Goal: Transaction & Acquisition: Download file/media

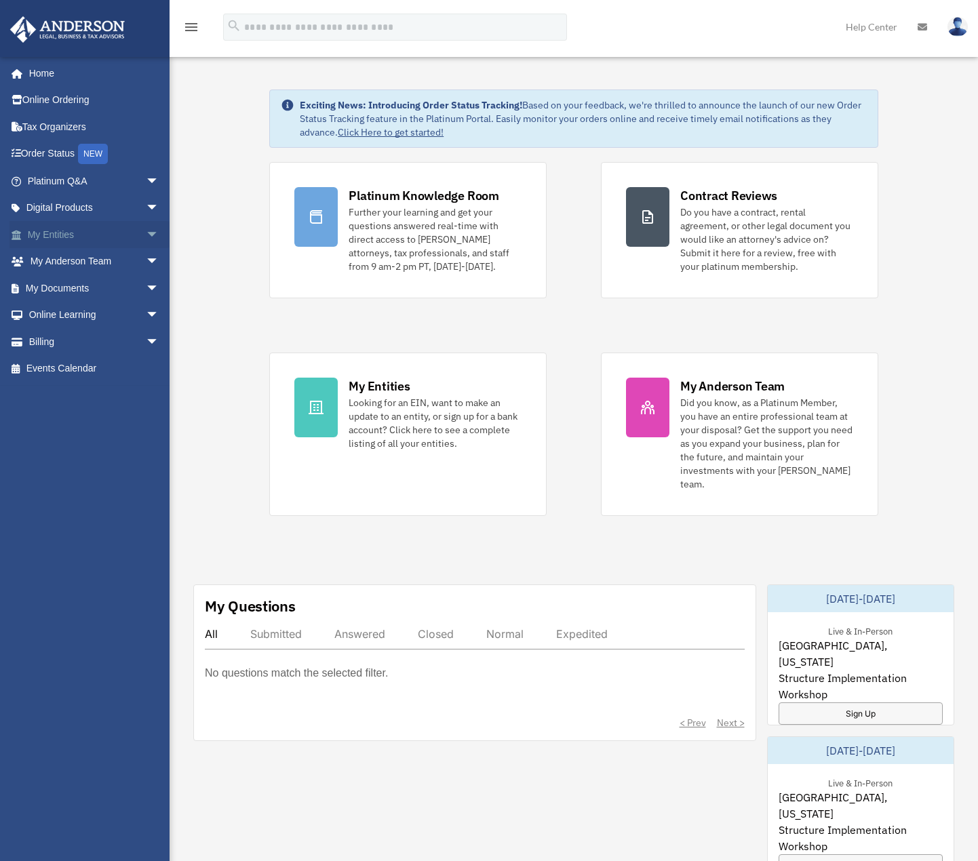
click at [146, 231] on span "arrow_drop_down" at bounding box center [159, 235] width 27 height 28
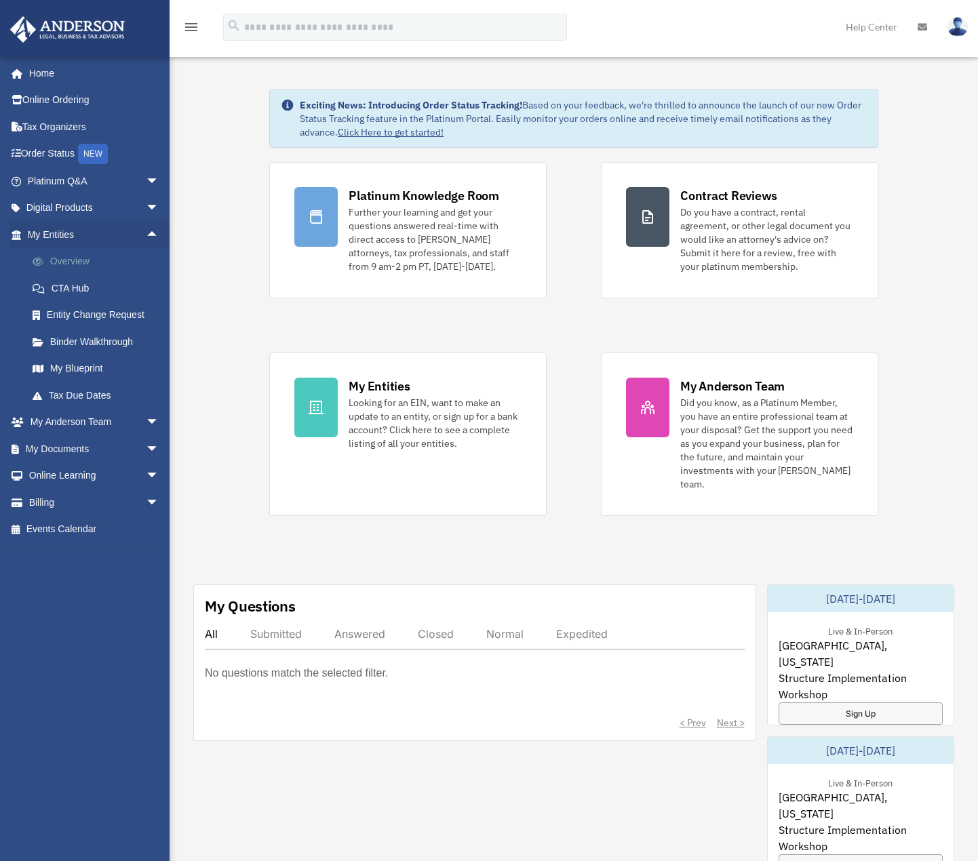
click at [83, 260] on link "Overview" at bounding box center [99, 261] width 161 height 27
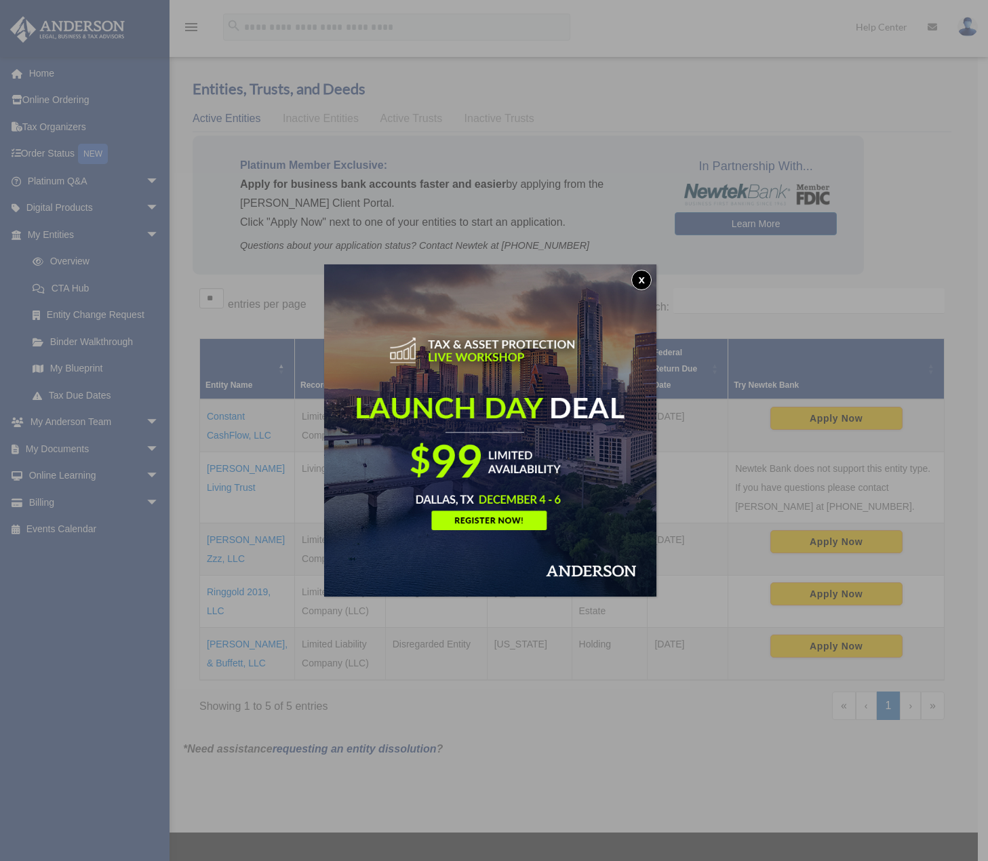
click at [219, 429] on div "x" at bounding box center [494, 430] width 988 height 861
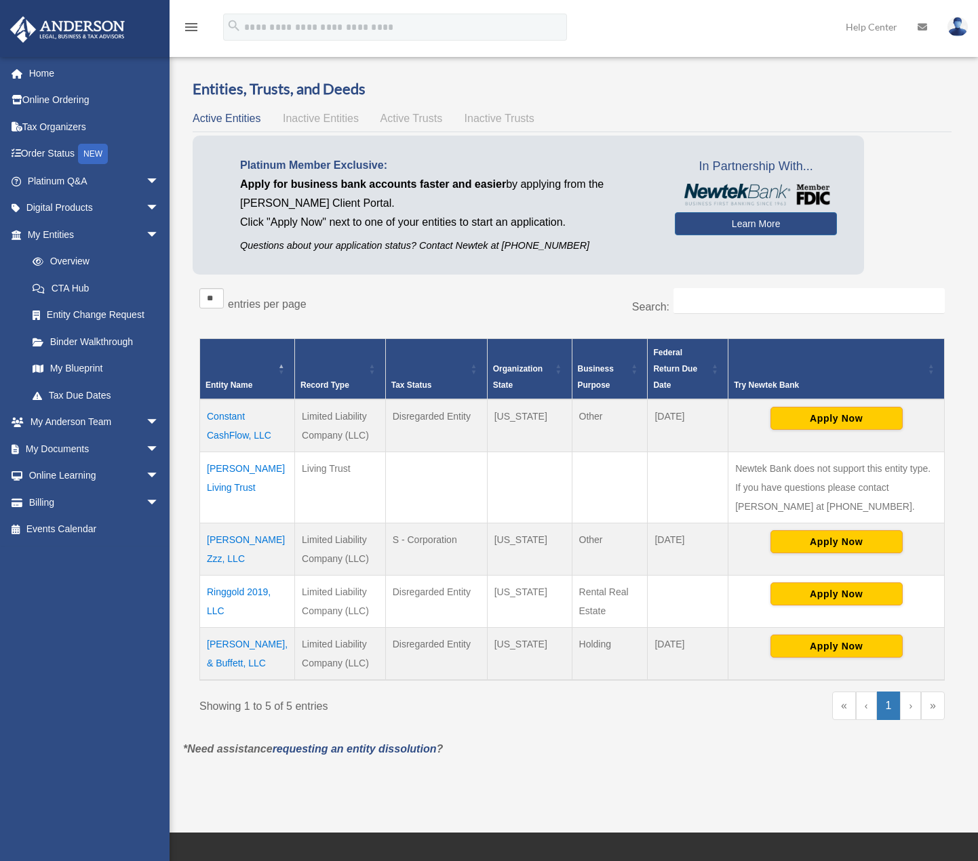
click at [239, 440] on td "Constant CashFlow, LLC" at bounding box center [247, 426] width 95 height 53
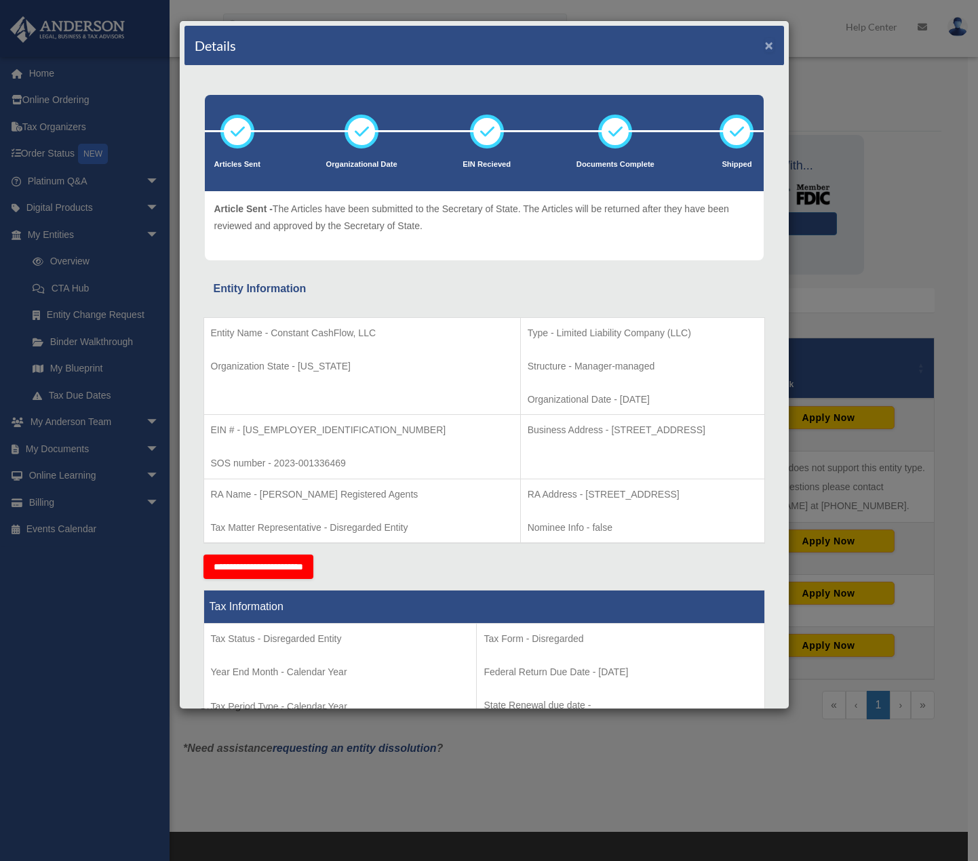
click at [765, 45] on button "×" at bounding box center [769, 45] width 9 height 14
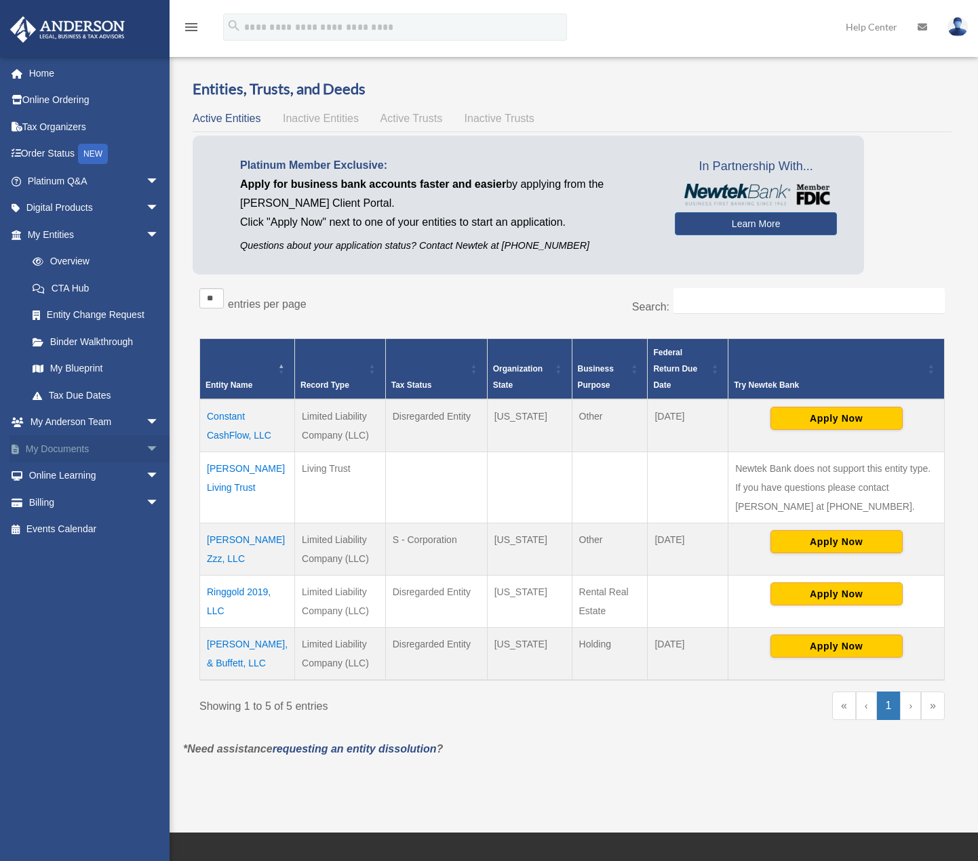
click at [128, 445] on link "My Documents arrow_drop_down" at bounding box center [94, 448] width 170 height 27
click at [146, 451] on span "arrow_drop_down" at bounding box center [159, 449] width 27 height 28
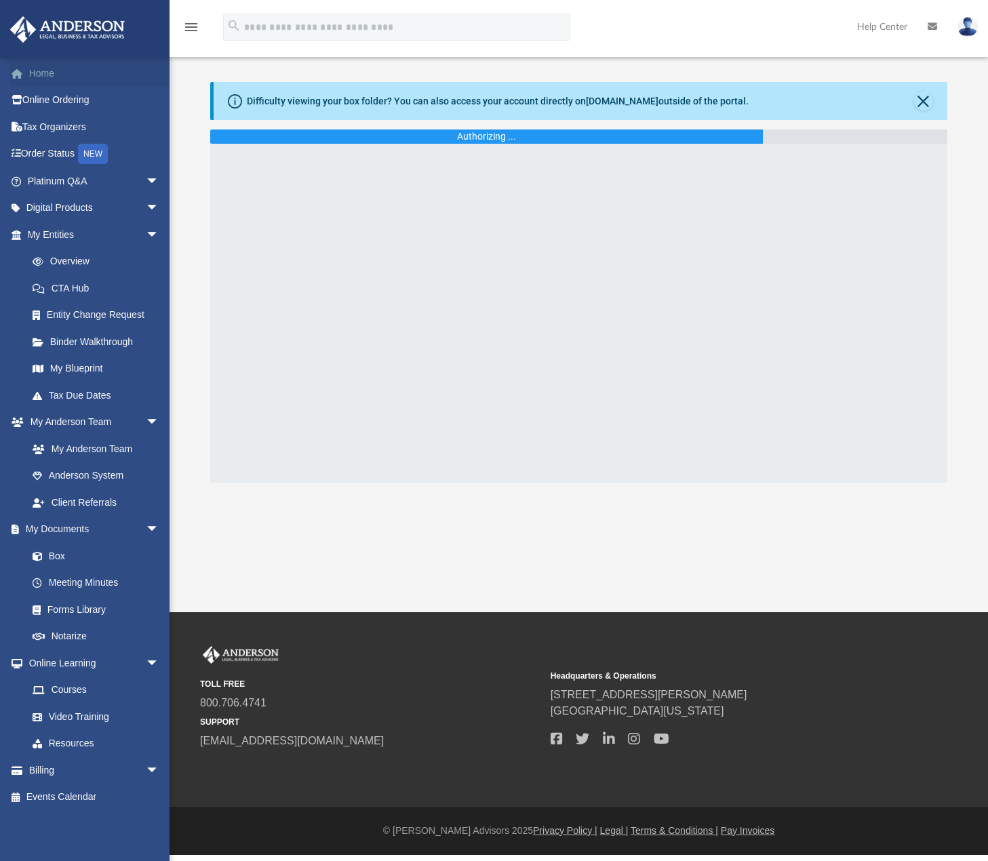
click at [40, 65] on link "Home" at bounding box center [94, 73] width 170 height 27
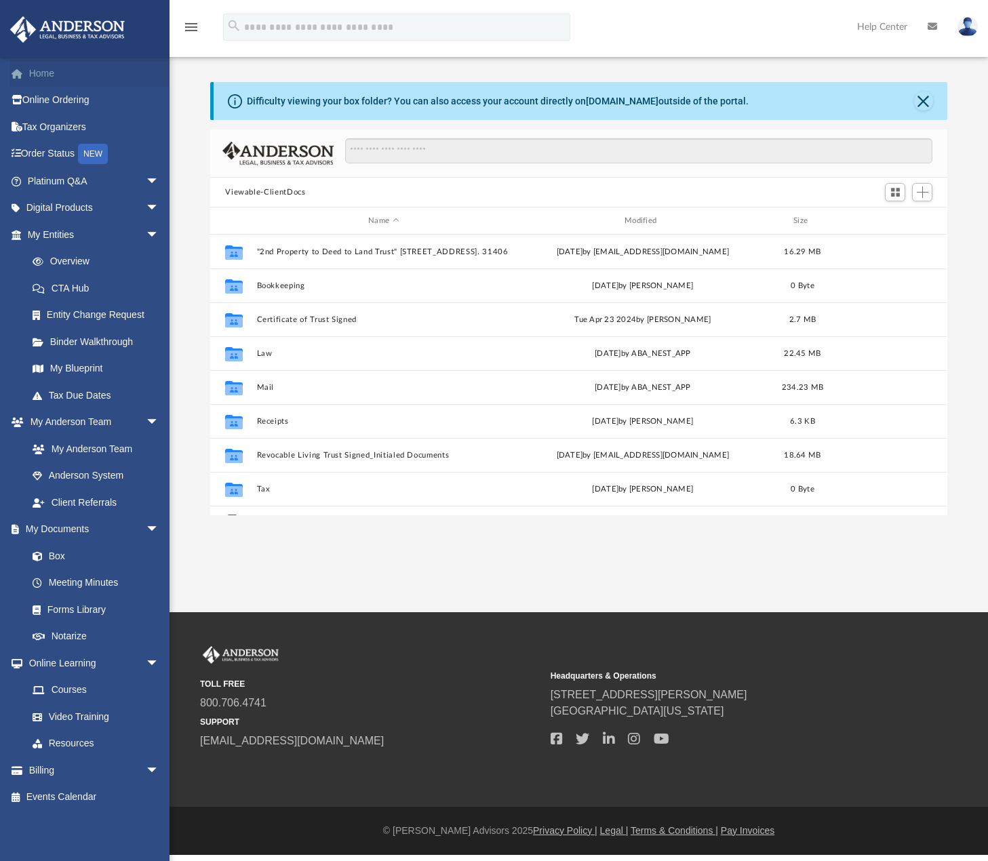
scroll to position [298, 727]
click at [39, 75] on link "Home" at bounding box center [94, 73] width 170 height 27
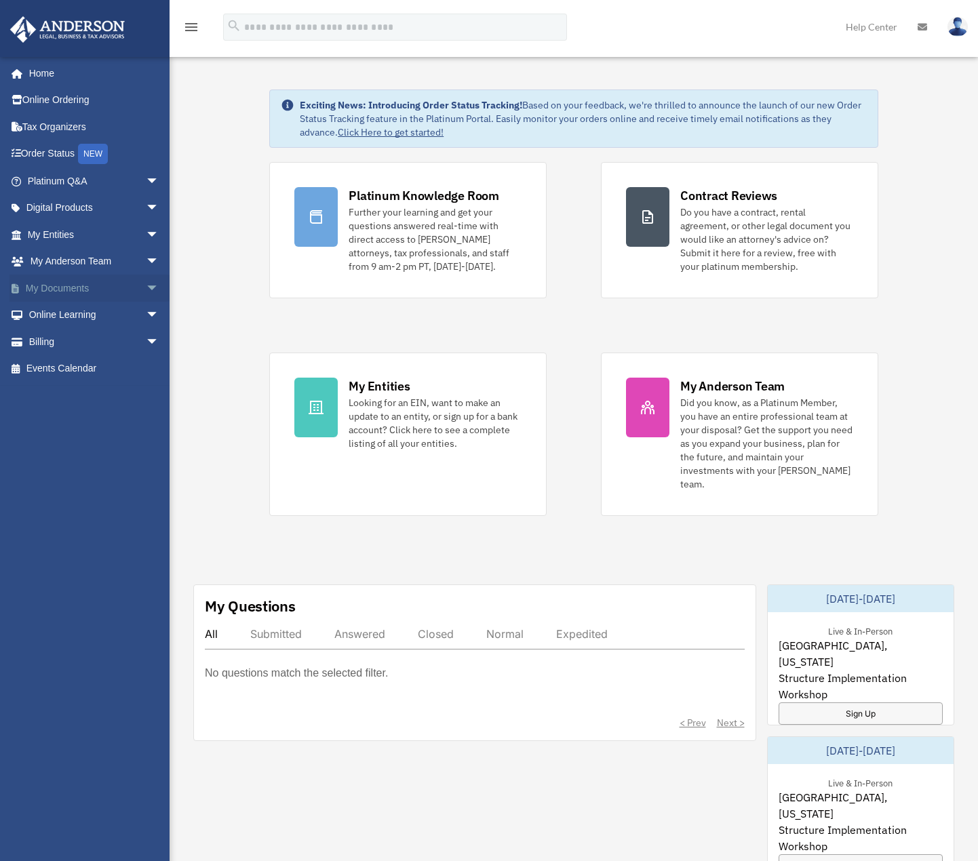
click at [66, 290] on link "My Documents arrow_drop_down" at bounding box center [94, 288] width 170 height 27
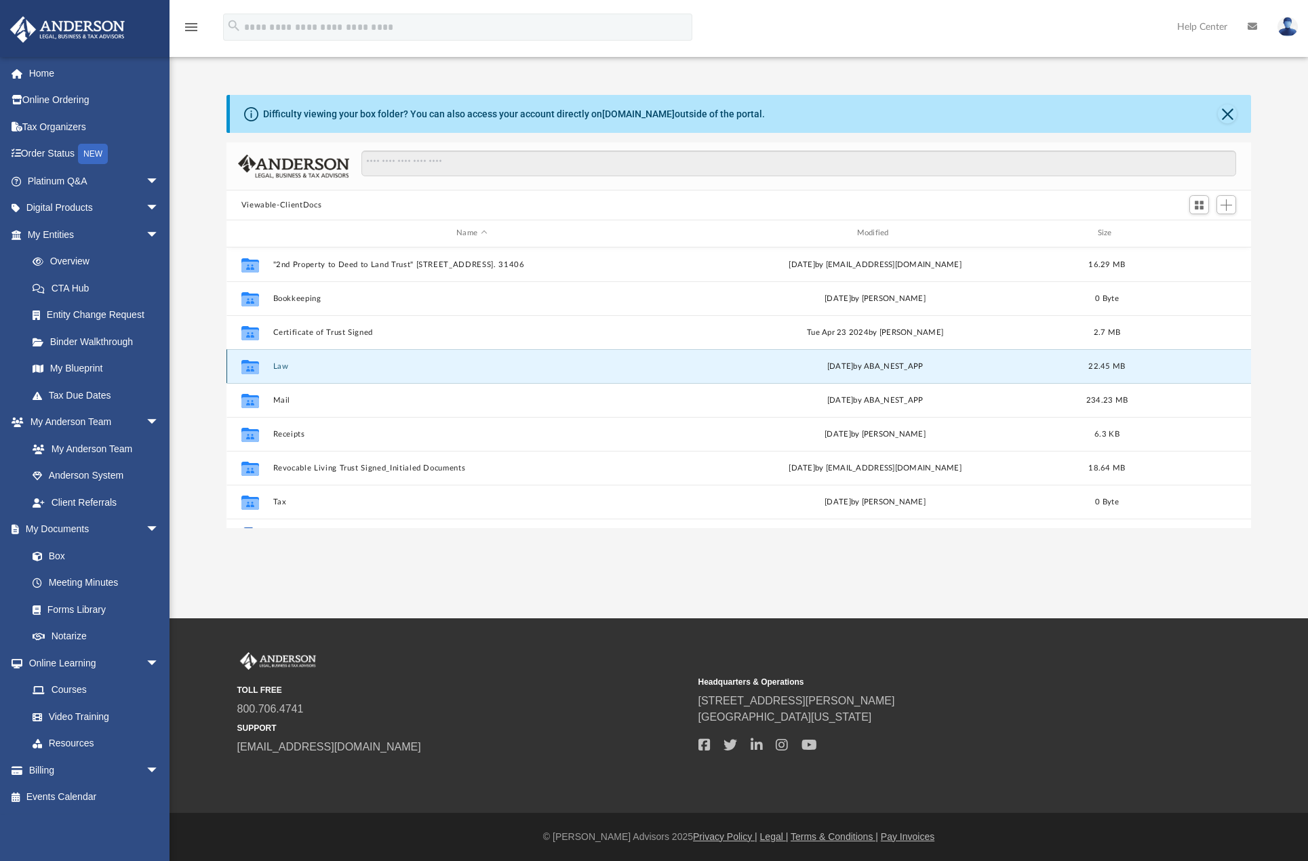
click at [280, 370] on button "Law" at bounding box center [471, 366] width 397 height 9
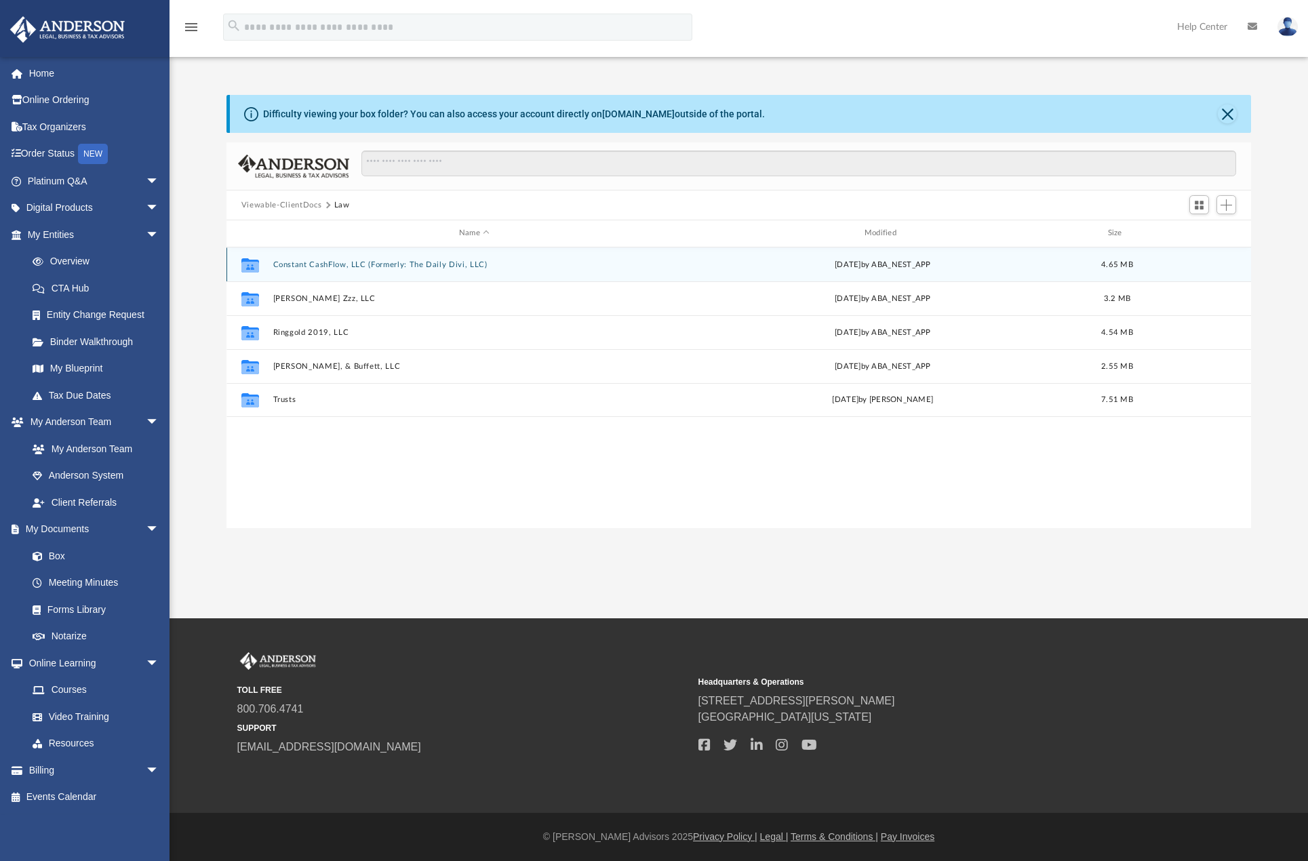
click at [343, 266] on button "Constant CashFlow, LLC (Formerly: The Daily Divi, LLC)" at bounding box center [474, 264] width 403 height 9
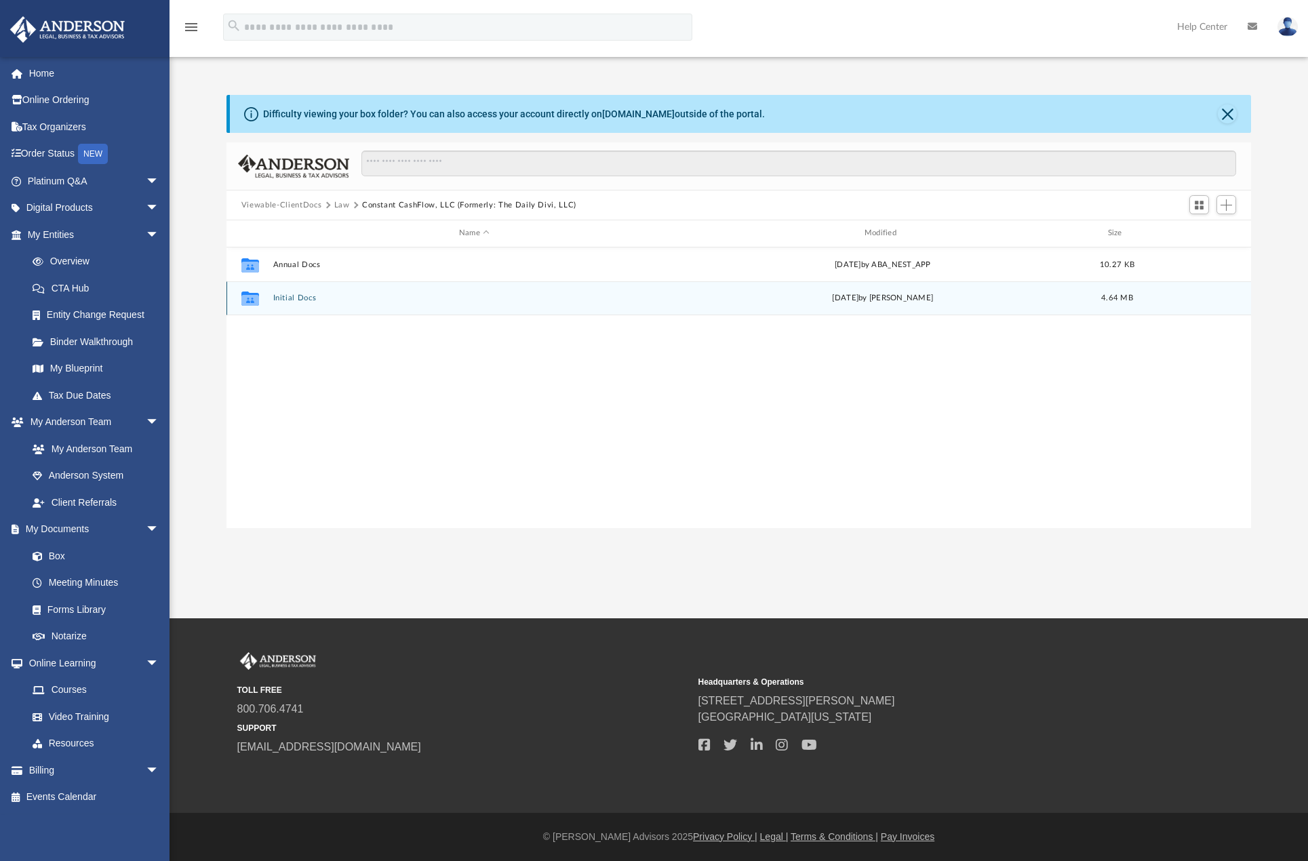
click at [338, 296] on button "Initial Docs" at bounding box center [474, 298] width 403 height 9
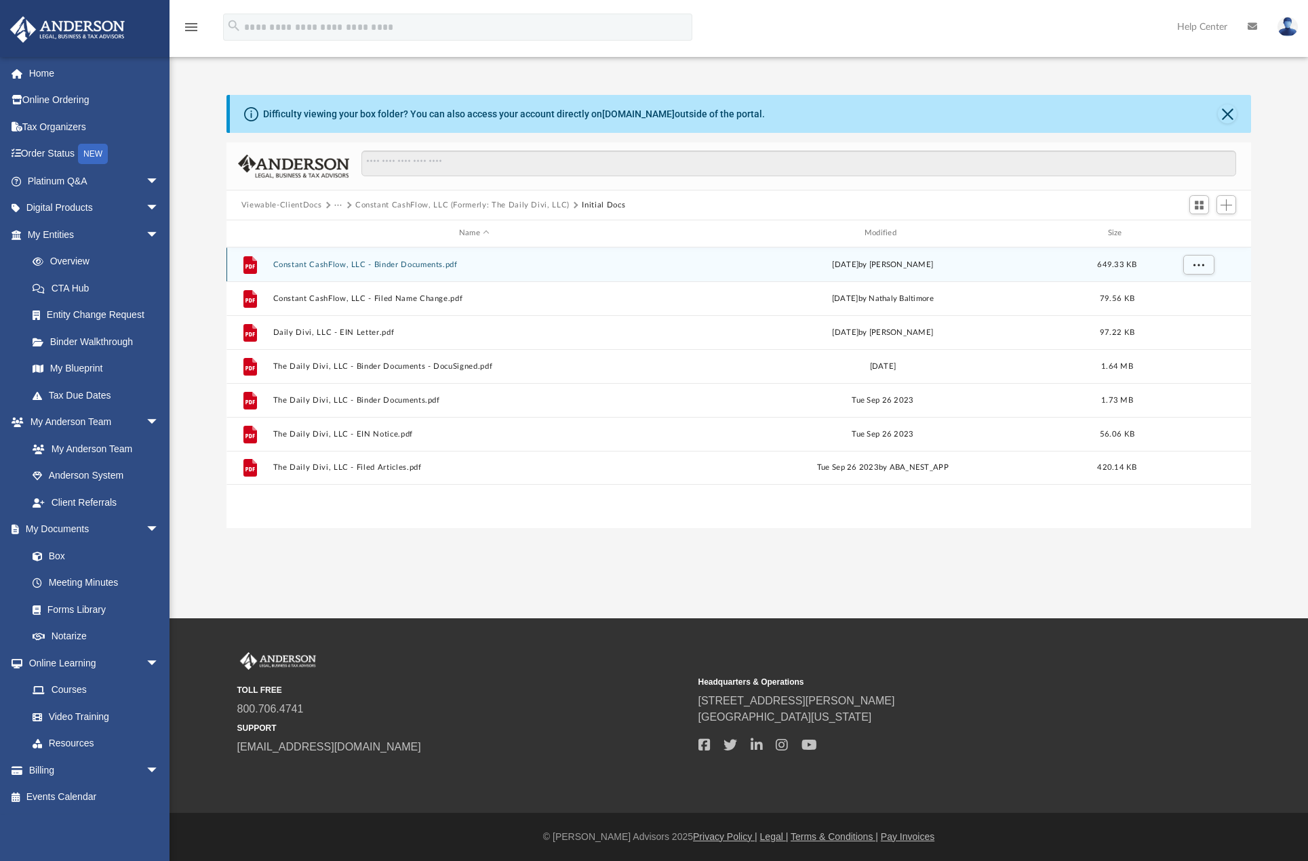
click at [450, 264] on button "Constant CashFlow, LLC - Binder Documents.pdf" at bounding box center [474, 264] width 403 height 9
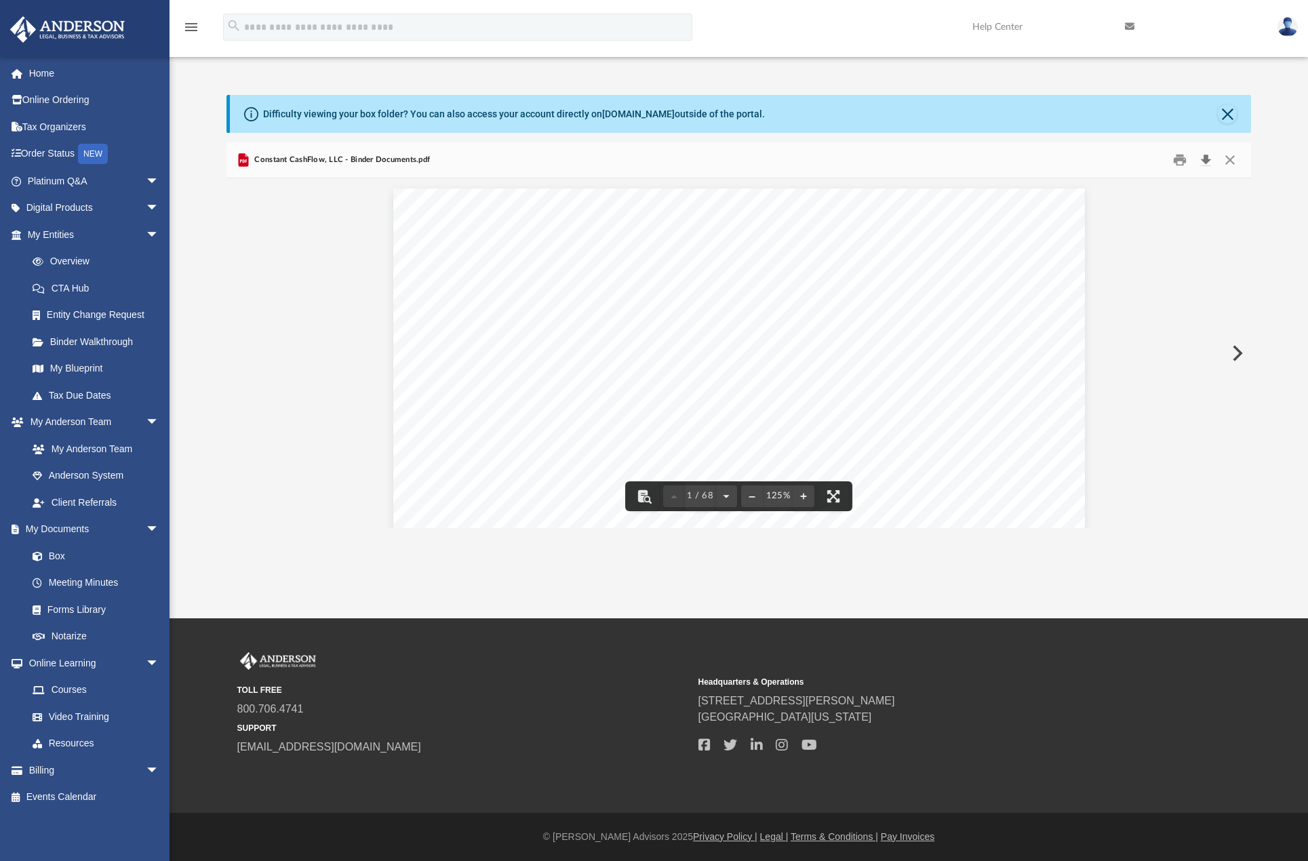
click at [977, 161] on button "Download" at bounding box center [1206, 160] width 24 height 21
